Goal: Information Seeking & Learning: Check status

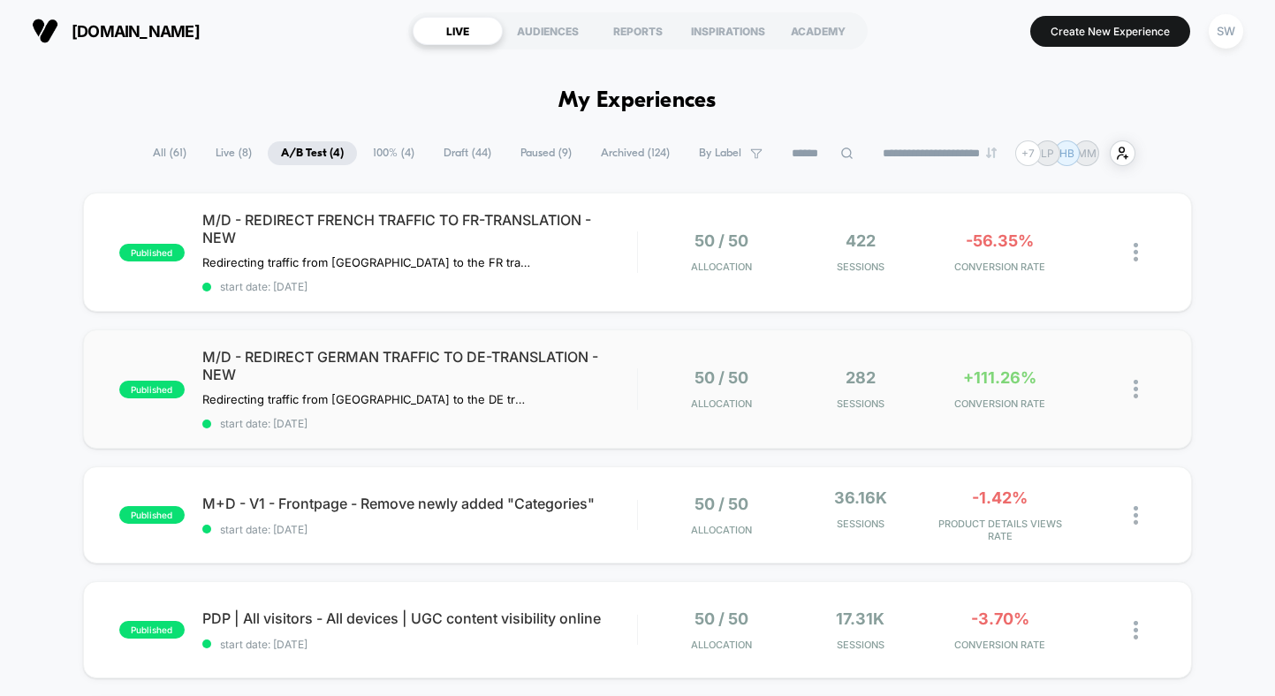
click at [701, 344] on div "published M/D - REDIRECT GERMAN TRAFFIC TO DE-TRANSLATION - NEW Redirecting tra…" at bounding box center [637, 389] width 1109 height 119
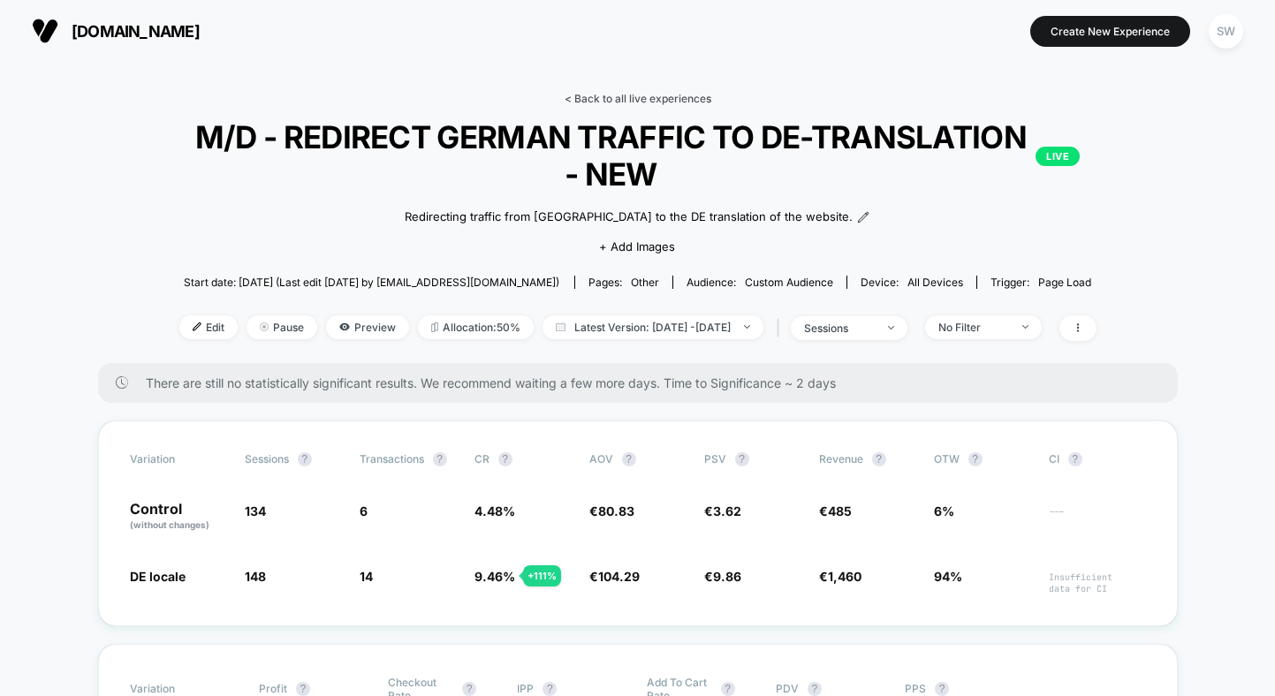
click at [665, 98] on link "< Back to all live experiences" at bounding box center [638, 98] width 147 height 13
